Goal: Task Accomplishment & Management: Manage account settings

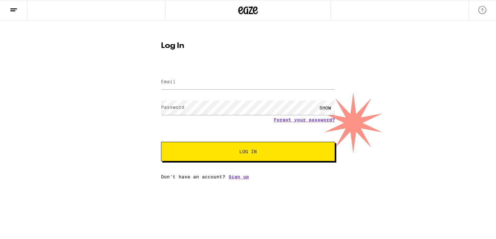
click at [171, 84] on label "Email" at bounding box center [168, 81] width 15 height 5
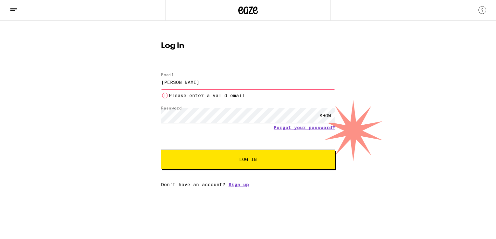
click at [161, 150] on button "Log In" at bounding box center [248, 159] width 174 height 19
click at [364, 84] on div "Log In Email Email [PERSON_NAME] Please enter a valid email Password Password S…" at bounding box center [248, 104] width 496 height 167
click at [190, 81] on input "[PERSON_NAME]" at bounding box center [248, 82] width 174 height 15
type input "[EMAIL_ADDRESS][DOMAIN_NAME]"
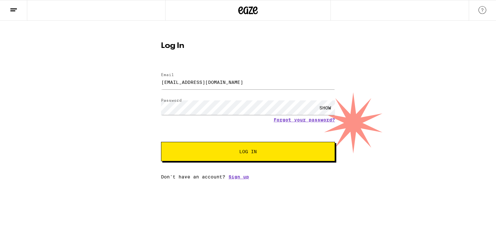
click at [254, 154] on span "Log In" at bounding box center [248, 152] width 18 height 5
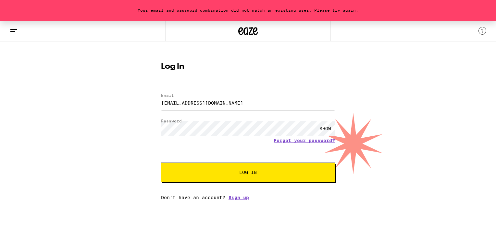
click at [161, 163] on button "Log In" at bounding box center [248, 172] width 174 height 19
click at [307, 143] on link "Forgot your password?" at bounding box center [303, 140] width 61 height 5
